Goal: Share content

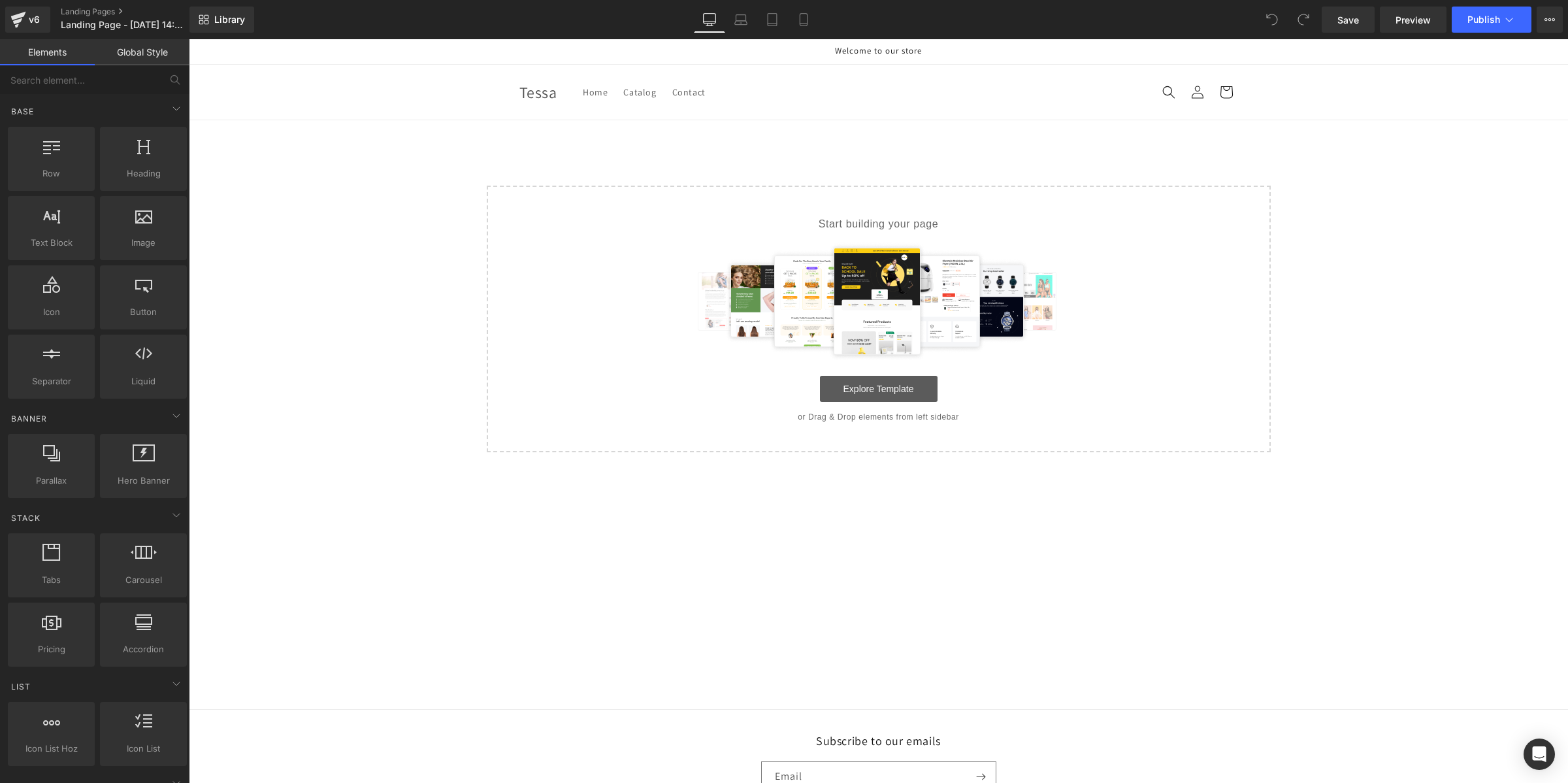
click at [838, 389] on link "Explore Template" at bounding box center [879, 388] width 118 height 26
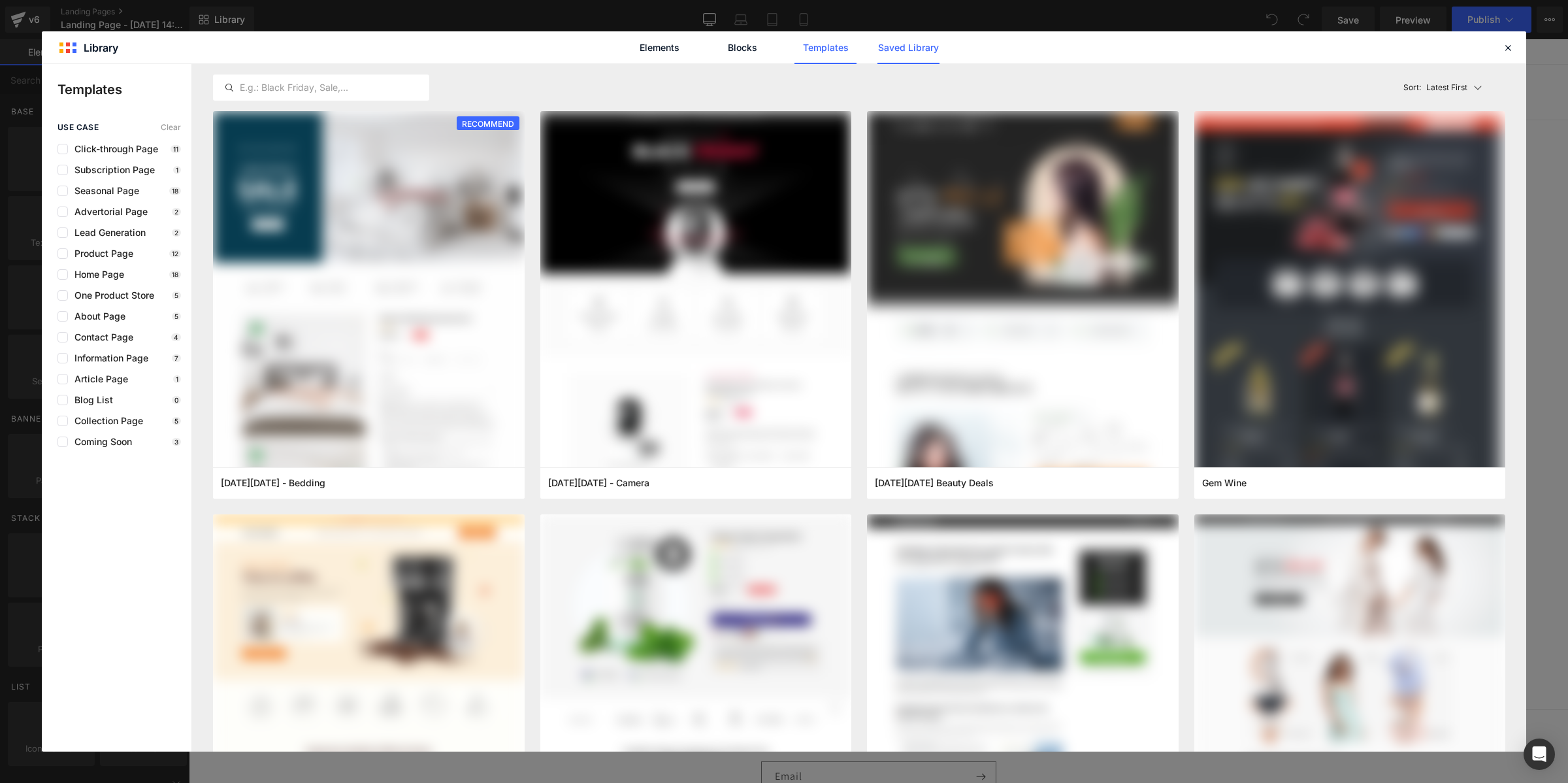
click at [905, 59] on link "Saved Library" at bounding box center [908, 47] width 62 height 33
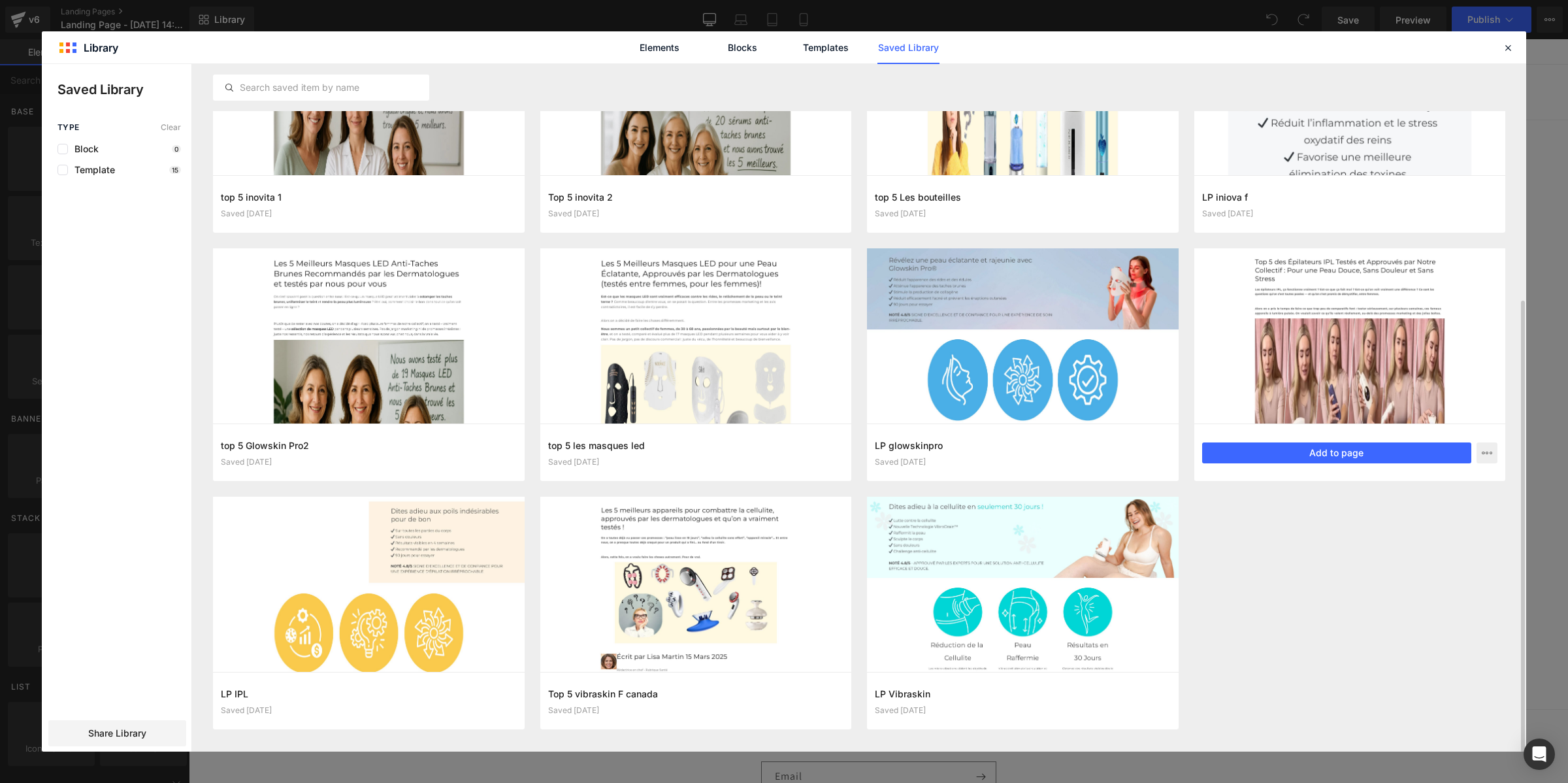
scroll to position [356, 0]
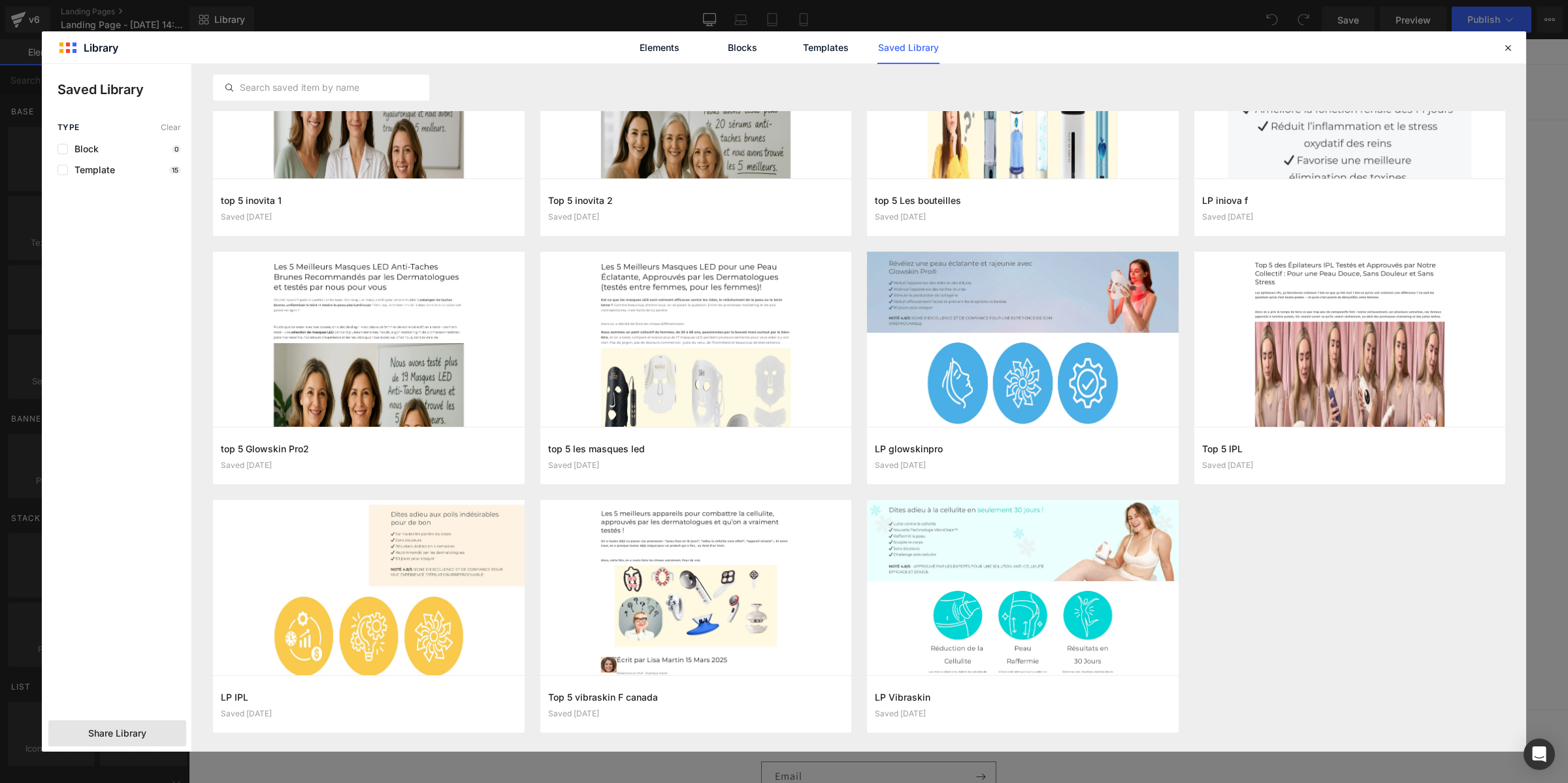
click at [126, 730] on span "Share Library" at bounding box center [117, 734] width 58 height 14
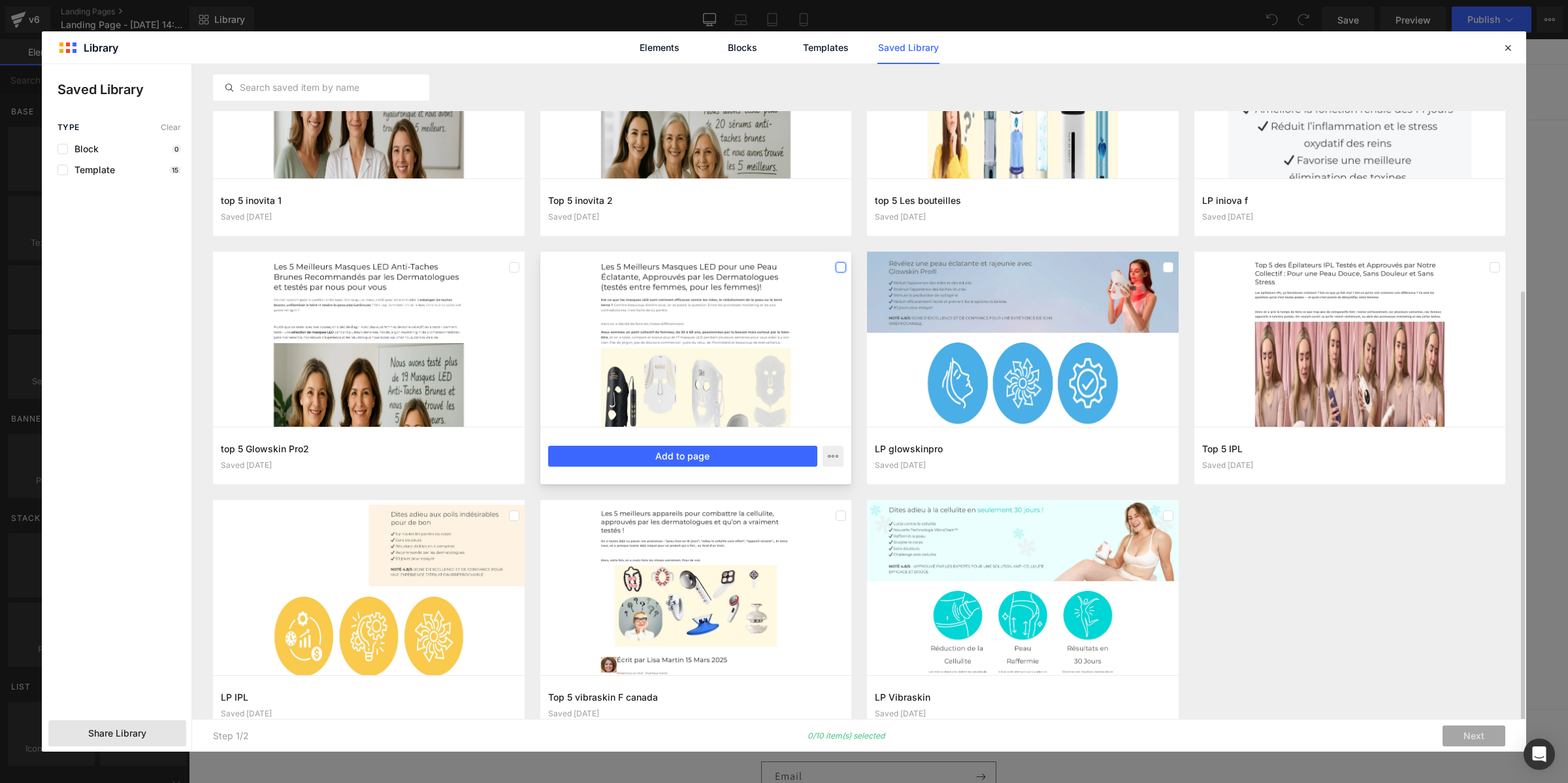
click at [841, 265] on label at bounding box center [841, 267] width 11 height 11
click at [1168, 267] on label at bounding box center [1168, 267] width 11 height 11
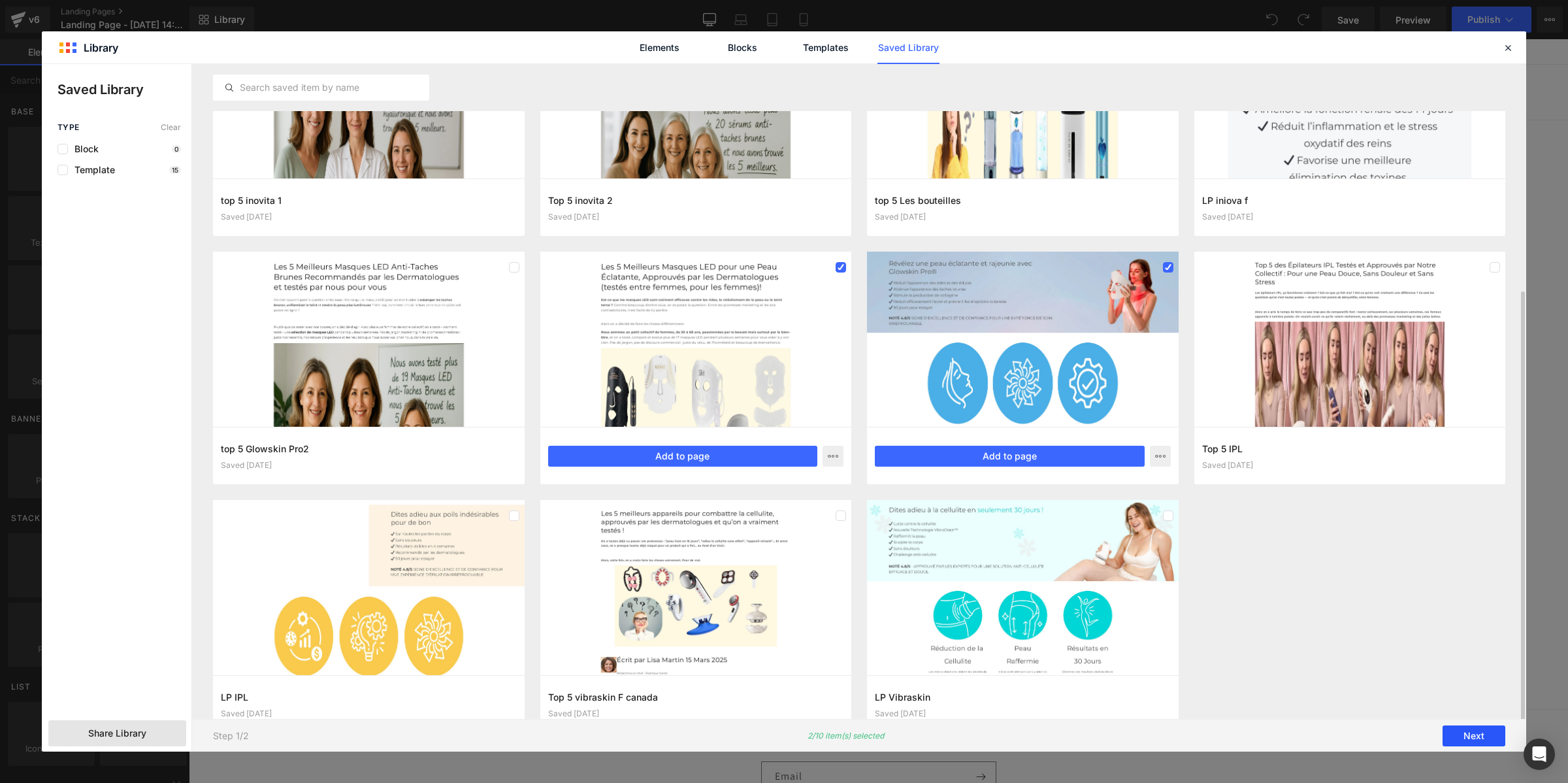
click at [1459, 736] on button "Next" at bounding box center [1473, 737] width 63 height 21
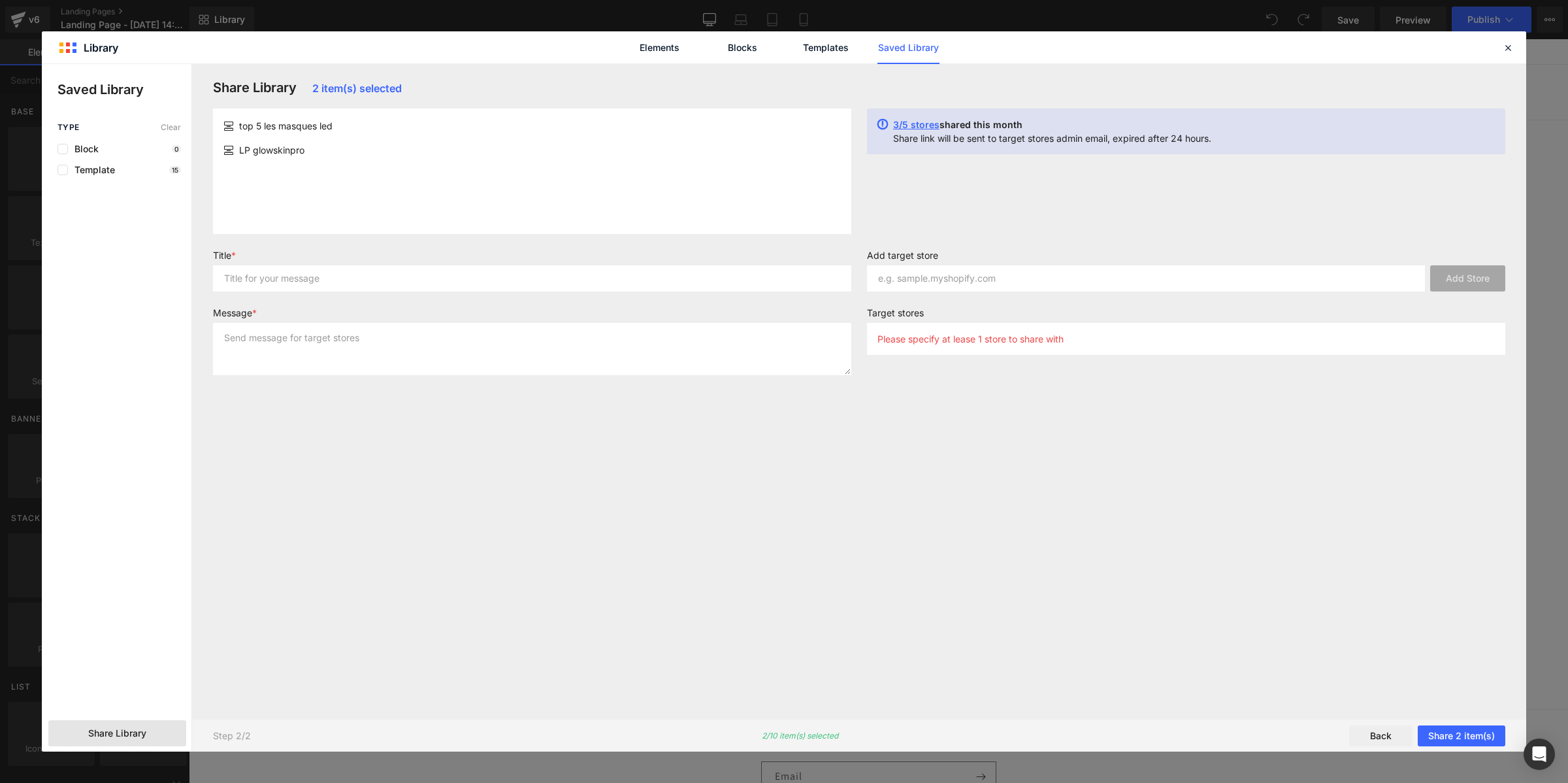
scroll to position [0, 0]
click at [923, 275] on input "text" at bounding box center [1145, 278] width 558 height 26
paste input "ntifi2-ta"
type input "ntifi2-ta"
click at [1452, 286] on button "Add Store" at bounding box center [1467, 278] width 75 height 26
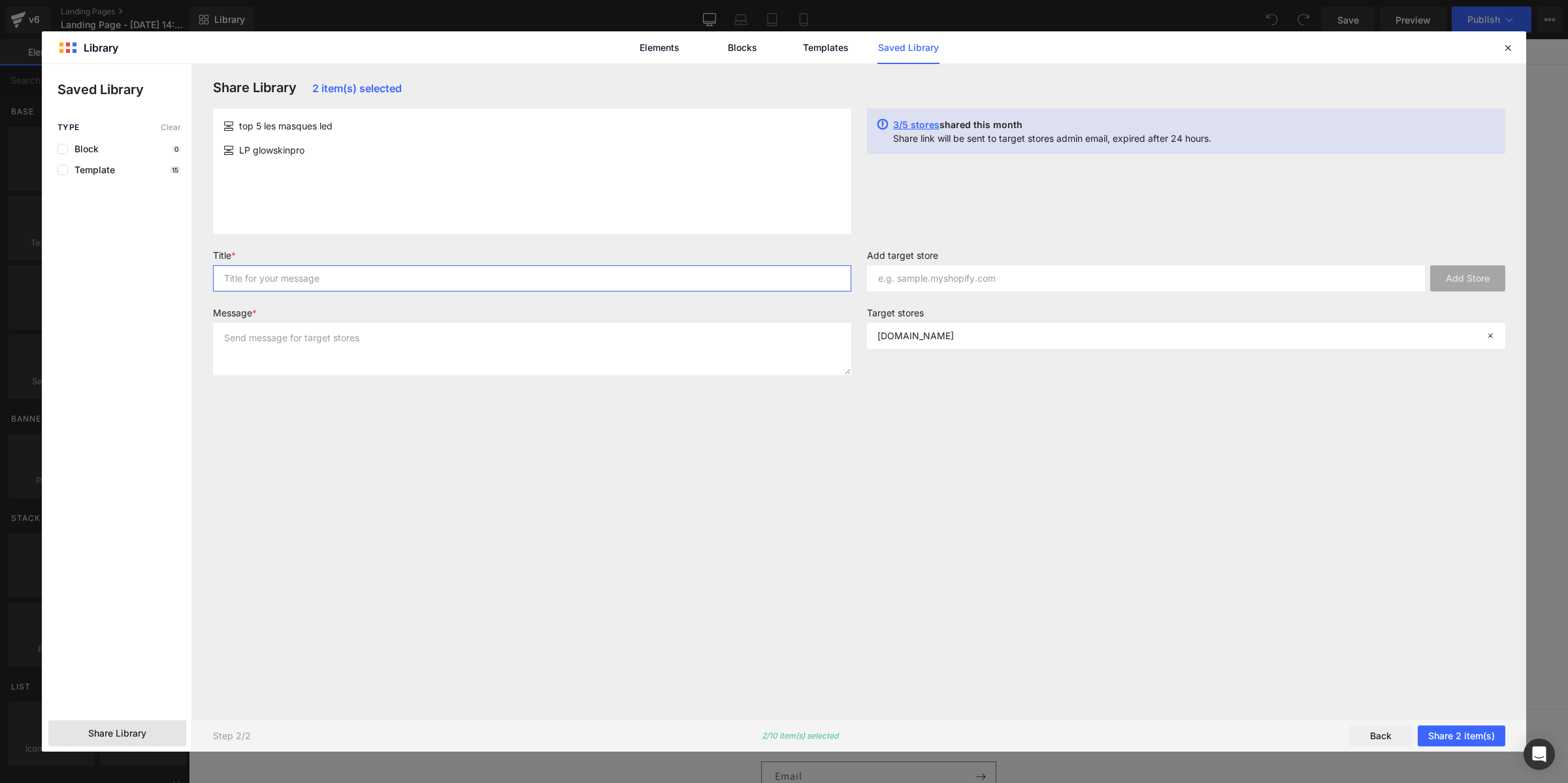
click at [661, 279] on input "text" at bounding box center [532, 278] width 638 height 26
type input "page"
click at [681, 335] on textarea at bounding box center [532, 349] width 638 height 52
type textarea "page"
click at [1433, 731] on button "Share 2 item(s)" at bounding box center [1461, 737] width 87 height 21
